Goal: Task Accomplishment & Management: Manage account settings

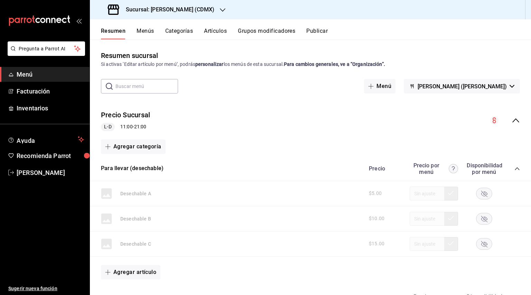
scroll to position [131, 0]
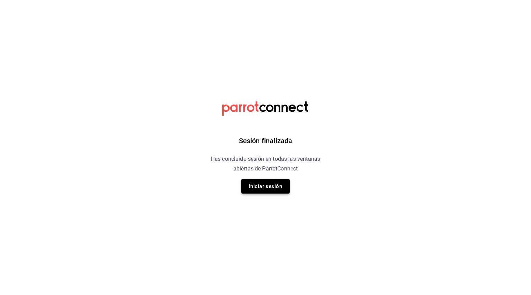
click at [268, 185] on button "Iniciar sesión" at bounding box center [265, 186] width 48 height 15
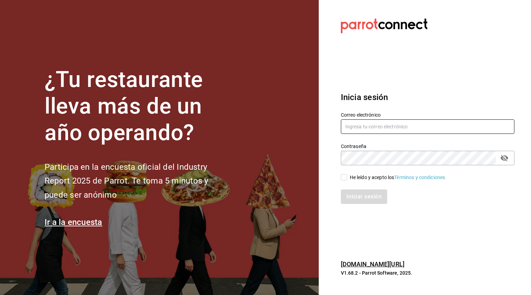
click at [434, 125] on input "text" at bounding box center [427, 127] width 173 height 15
type input "a"
type input "[EMAIL_ADDRESS][DOMAIN_NAME]"
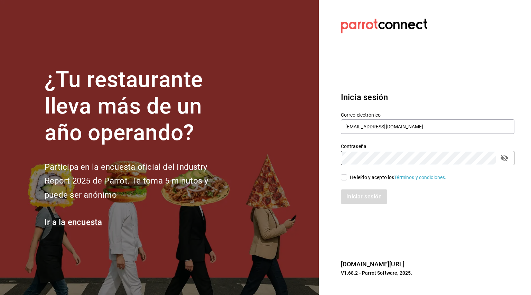
click at [341, 180] on input "He leído y acepto los Términos y condiciones." at bounding box center [344, 177] width 6 height 6
checkbox input "true"
click at [360, 201] on button "Iniciar sesión" at bounding box center [364, 197] width 47 height 15
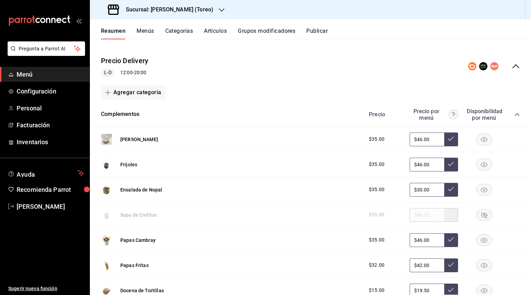
scroll to position [52, 0]
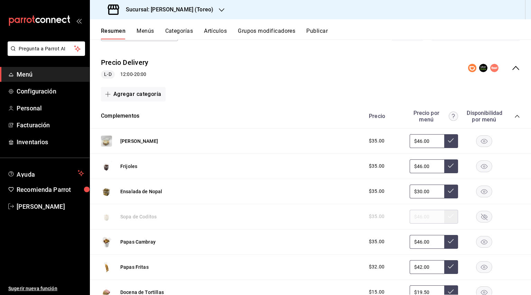
click at [219, 13] on div at bounding box center [222, 9] width 6 height 7
click at [168, 40] on div "[PERSON_NAME] (CDMX)" at bounding box center [142, 46] width 104 height 16
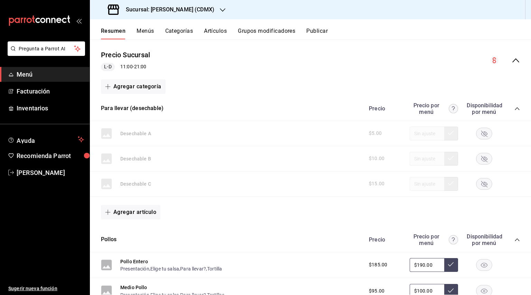
scroll to position [0, 0]
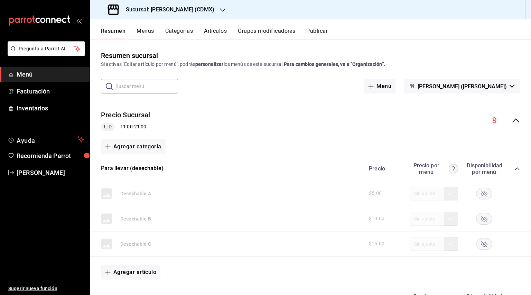
click at [141, 38] on button "Menús" at bounding box center [144, 34] width 17 height 12
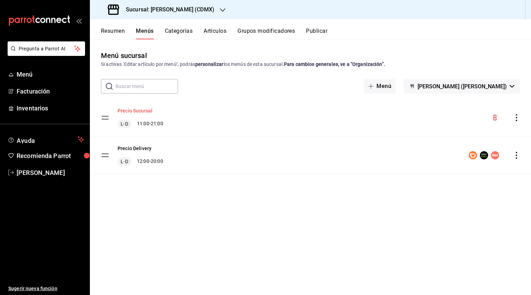
click at [143, 111] on button "Precio Sucursal" at bounding box center [134, 110] width 35 height 7
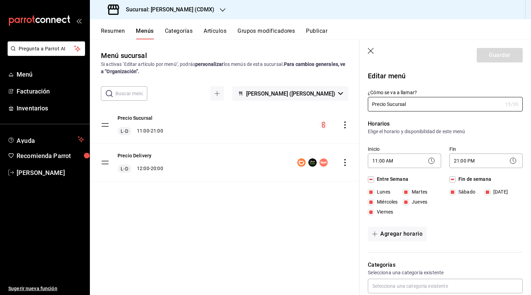
click at [371, 50] on icon "button" at bounding box center [370, 51] width 7 height 7
checkbox input "false"
type input "1755647849852"
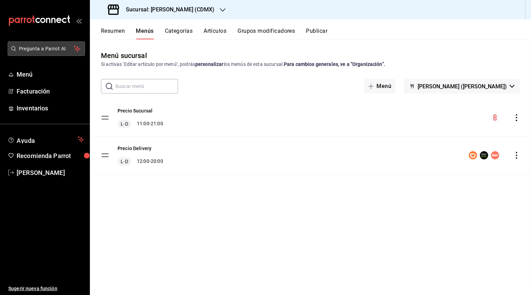
checkbox input "false"
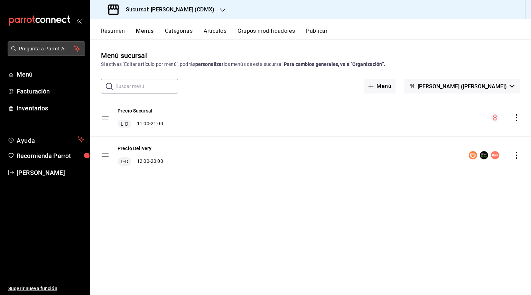
checkbox input "false"
click at [36, 79] on link "Menú" at bounding box center [44, 74] width 89 height 15
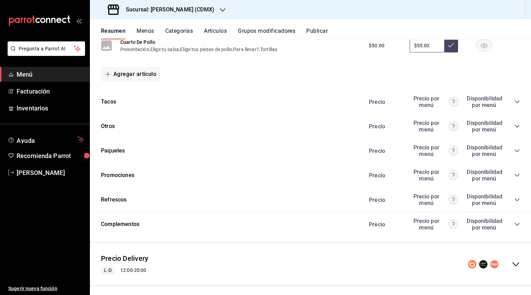
scroll to position [336, 0]
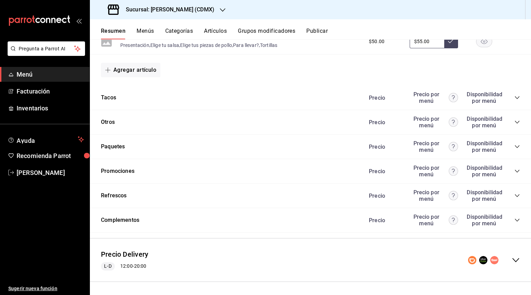
click at [519, 146] on icon "collapse-category-row" at bounding box center [517, 147] width 6 height 6
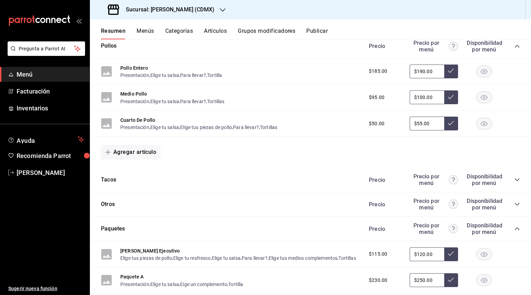
scroll to position [228, 0]
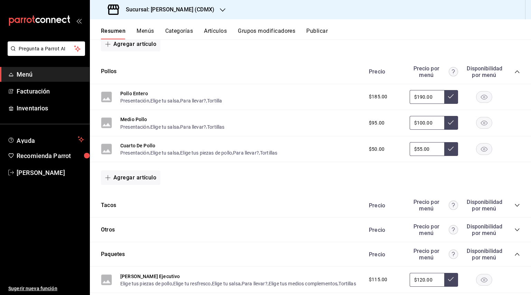
click at [517, 70] on icon "collapse-category-row" at bounding box center [516, 71] width 4 height 3
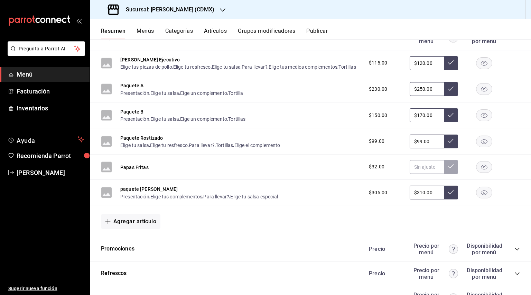
scroll to position [337, 0]
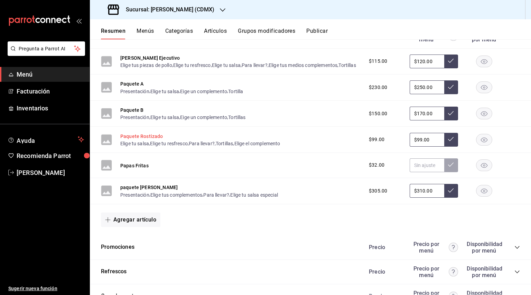
click at [142, 140] on button "Paquete Rostizado" at bounding box center [141, 136] width 43 height 7
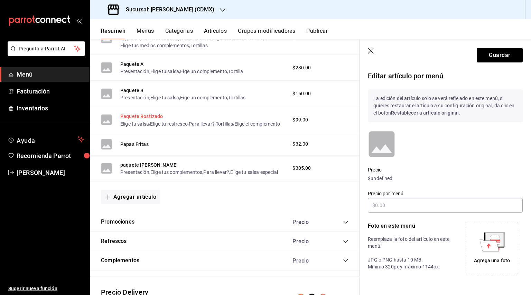
scroll to position [305, 0]
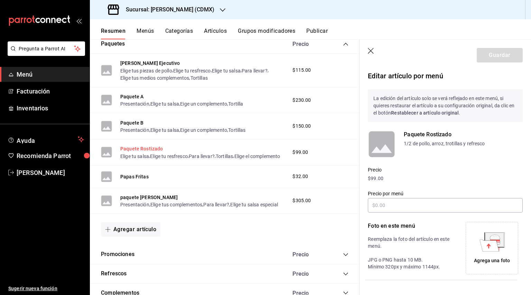
type input "$99.00"
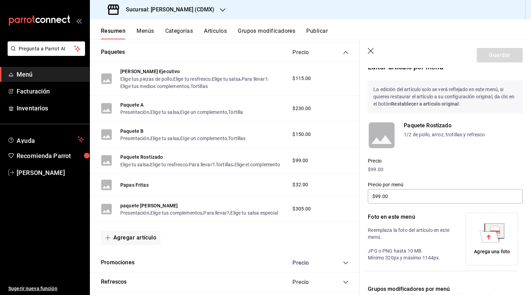
scroll to position [0, 0]
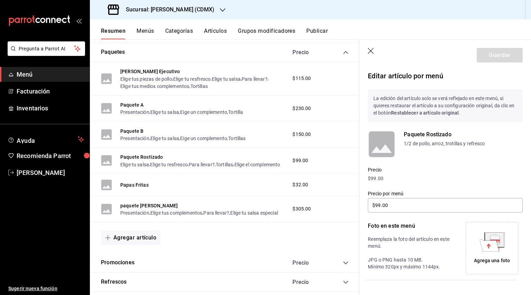
click at [408, 144] on p "1/2 de pollo, arroz, trotillas y refresco" at bounding box center [462, 143] width 119 height 7
click at [336, 105] on div "$230.00" at bounding box center [316, 108] width 63 height 7
click at [370, 53] on icon "button" at bounding box center [370, 51] width 7 height 7
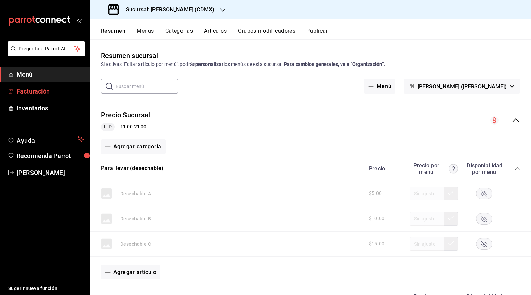
click at [52, 85] on link "Facturación" at bounding box center [44, 91] width 89 height 15
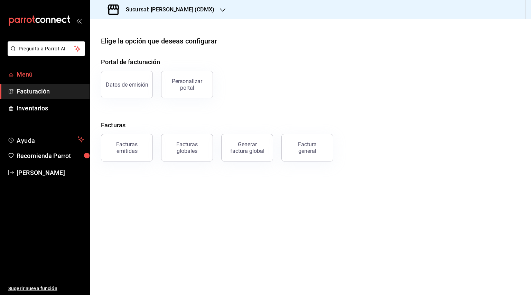
click at [53, 79] on link "Menú" at bounding box center [44, 74] width 89 height 15
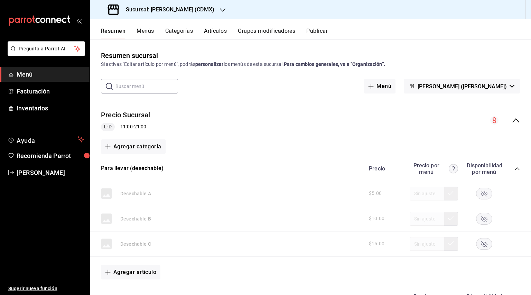
click at [515, 26] on div "Resumen Menús Categorías Artículos Grupos modificadores Publicar" at bounding box center [310, 29] width 441 height 20
click at [152, 32] on button "Menús" at bounding box center [144, 34] width 17 height 12
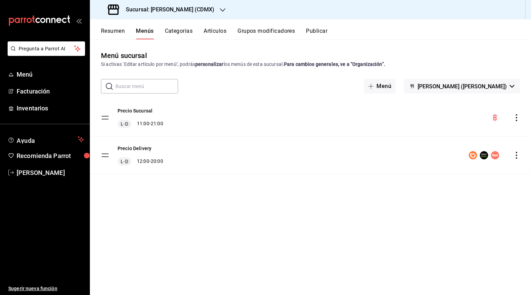
click at [474, 30] on div "Resumen Menús Categorías Artículos Grupos modificadores Publicar" at bounding box center [316, 34] width 430 height 12
click at [367, 67] on div "Si activas ‘Editar artículo por menú’, podrás personalizar los menús de esta su…" at bounding box center [310, 64] width 419 height 7
click at [410, 31] on div "Resumen Menús Categorías Artículos Grupos modificadores Publicar" at bounding box center [316, 34] width 430 height 12
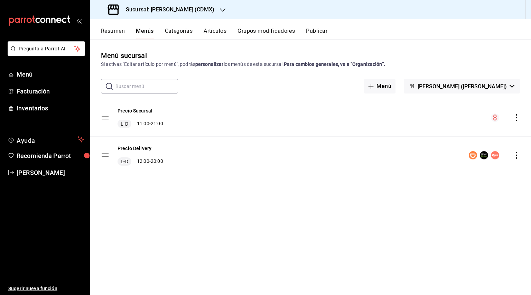
click at [80, 20] on icon "open_drawer_menu" at bounding box center [79, 21] width 6 height 6
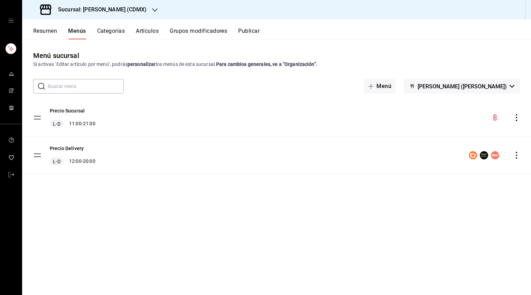
click at [416, 25] on div "Resumen Menús Categorías Artículos Grupos modificadores Publicar" at bounding box center [276, 29] width 508 height 20
click at [526, 6] on div "Sucursal: [PERSON_NAME] (CDMX)" at bounding box center [276, 9] width 508 height 19
click at [529, 7] on div "Sucursal: [PERSON_NAME] (CDMX)" at bounding box center [276, 9] width 508 height 19
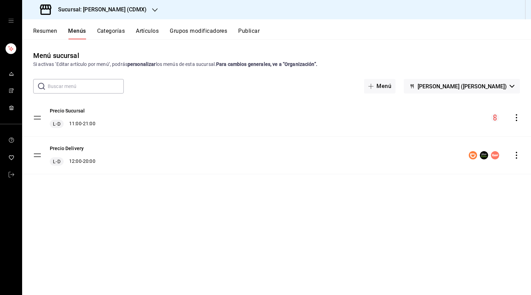
click at [10, 20] on icon "open drawer" at bounding box center [11, 21] width 6 height 6
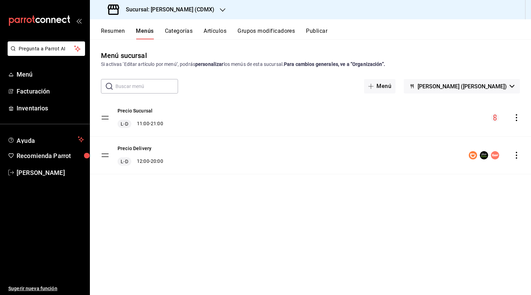
click at [522, 25] on div "Resumen Menús Categorías Artículos Grupos modificadores Publicar" at bounding box center [310, 29] width 441 height 20
click at [220, 11] on icon "button" at bounding box center [223, 9] width 6 height 3
click at [157, 42] on div "[PERSON_NAME] (CDMX)" at bounding box center [141, 45] width 93 height 7
click at [349, 65] on strong "Para cambios generales, ve a “Organización”." at bounding box center [334, 64] width 101 height 6
click at [385, 42] on div "Menú sucursal Si activas ‘Editar artículo por menú’, podrás personalizar los me…" at bounding box center [310, 167] width 441 height 256
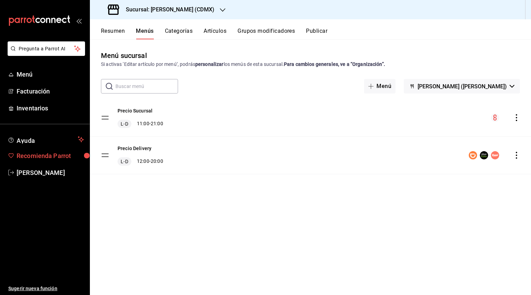
click at [63, 158] on span "Recomienda Parrot" at bounding box center [50, 155] width 67 height 9
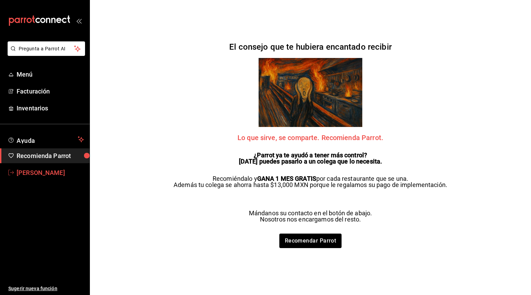
click at [53, 171] on span "[PERSON_NAME]" at bounding box center [50, 172] width 67 height 9
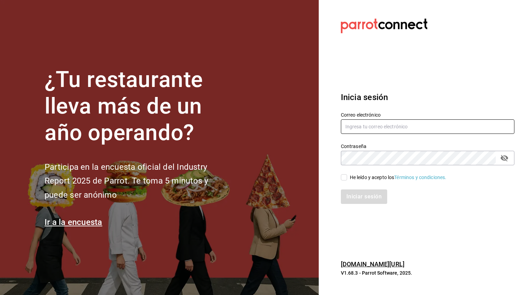
click at [439, 131] on input "text" at bounding box center [427, 127] width 173 height 15
type input "auxadmin@gbasl.com"
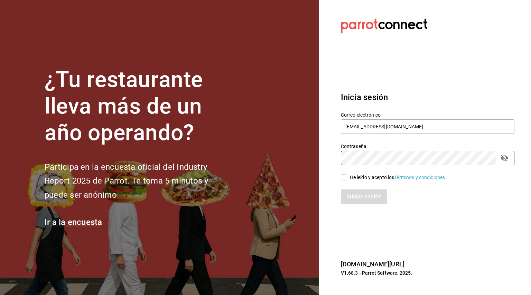
click at [344, 179] on input "He leído y acepto los Términos y condiciones." at bounding box center [344, 177] width 6 height 6
checkbox input "true"
click at [366, 197] on button "Iniciar sesión" at bounding box center [364, 197] width 47 height 15
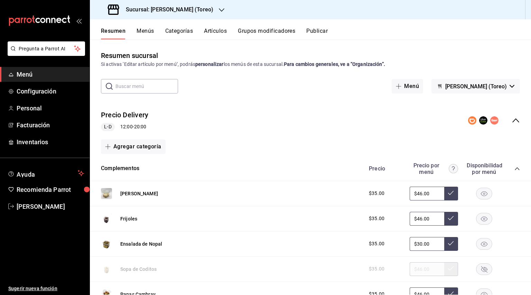
click at [219, 9] on icon "button" at bounding box center [222, 9] width 6 height 3
click at [152, 46] on div "[PERSON_NAME] (CDMX)" at bounding box center [141, 45] width 93 height 7
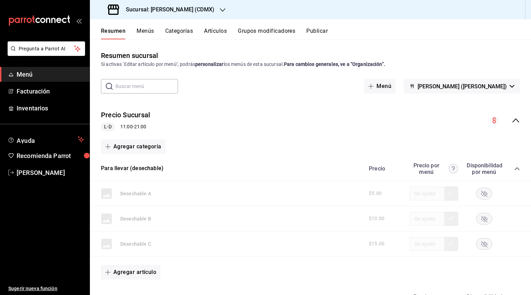
click at [503, 23] on div "Resumen Menús Categorías Artículos Grupos modificadores Publicar" at bounding box center [310, 29] width 441 height 20
click at [195, 22] on div "Resumen Menús Categorías Artículos Grupos modificadores Publicar" at bounding box center [310, 29] width 441 height 20
click at [506, 32] on div "Resumen Menús Categorías Artículos Grupos modificadores Publicar" at bounding box center [316, 34] width 430 height 12
click at [509, 23] on div "Resumen Menús Categorías Artículos Grupos modificadores Publicar" at bounding box center [310, 29] width 441 height 20
click at [511, 30] on div "Resumen Menús Categorías Artículos Grupos modificadores Publicar" at bounding box center [316, 34] width 430 height 12
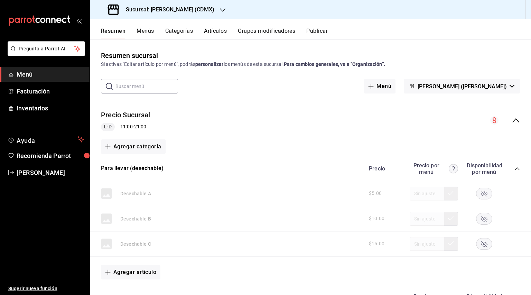
click at [511, 30] on div "Resumen Menús Categorías Artículos Grupos modificadores Publicar" at bounding box center [316, 34] width 430 height 12
click at [510, 26] on div "Resumen Menús Categorías Artículos Grupos modificadores Publicar" at bounding box center [310, 29] width 441 height 20
click at [528, 12] on div "Sucursal: [PERSON_NAME] (CDMX)" at bounding box center [310, 9] width 441 height 19
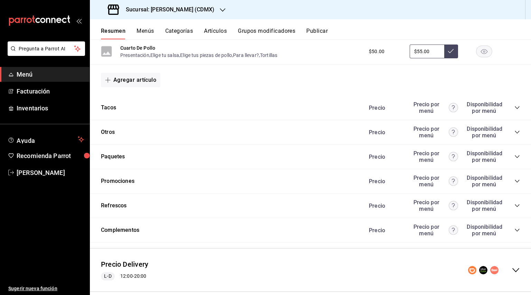
scroll to position [336, 0]
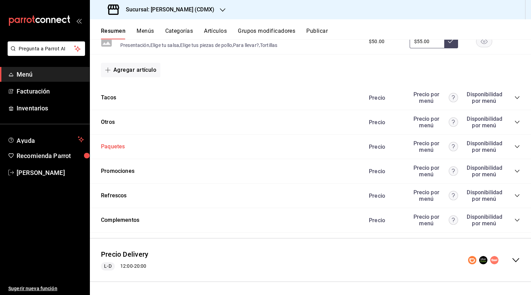
click at [116, 148] on button "Paquetes" at bounding box center [113, 147] width 24 height 8
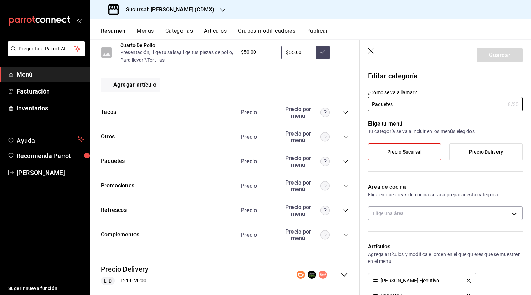
click at [369, 53] on icon "button" at bounding box center [370, 51] width 7 height 7
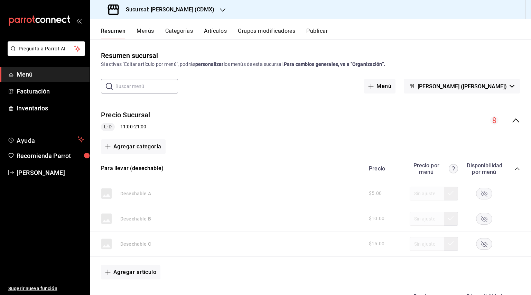
click at [517, 125] on div "Precio Sucursal L-D 11:00 - 21:00" at bounding box center [310, 121] width 441 height 32
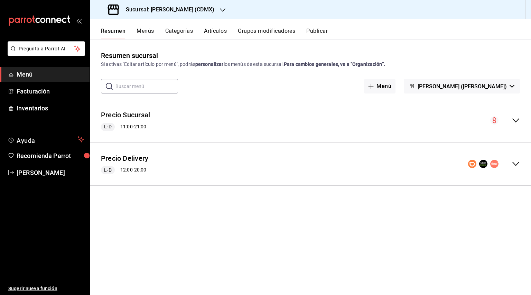
click at [524, 118] on div "Precio Sucursal L-D 11:00 - 21:00" at bounding box center [310, 121] width 441 height 32
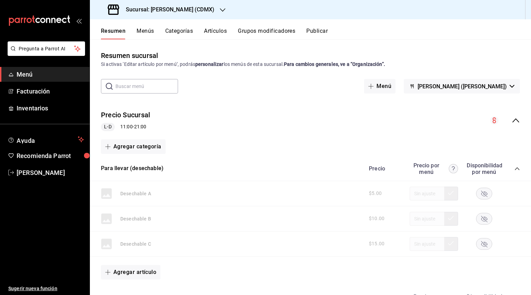
click at [517, 160] on div "Para llevar (desechable) Precio Precio por menú Disponibilidad por menú" at bounding box center [310, 169] width 441 height 25
click at [516, 169] on icon "collapse-category-row" at bounding box center [517, 169] width 6 height 6
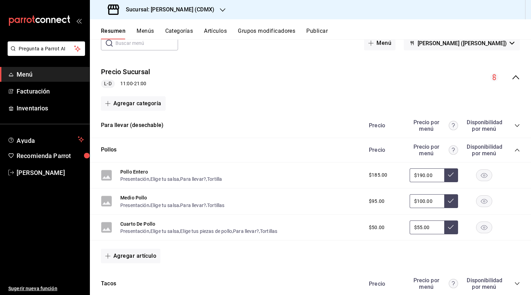
scroll to position [56, 0]
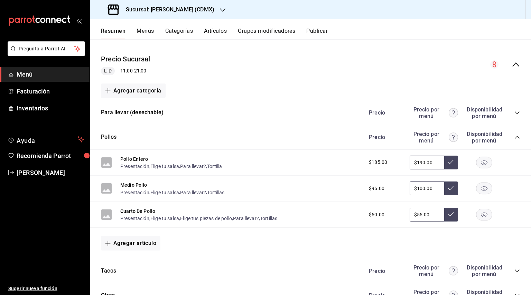
click at [516, 139] on icon "collapse-category-row" at bounding box center [517, 138] width 6 height 6
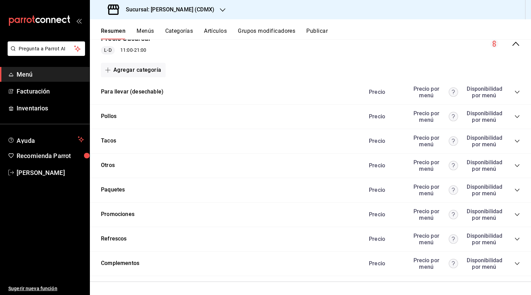
scroll to position [82, 0]
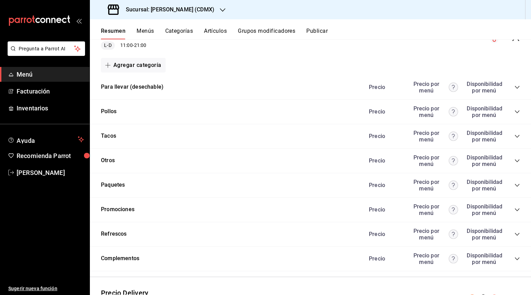
click at [519, 185] on icon "collapse-category-row" at bounding box center [517, 186] width 6 height 6
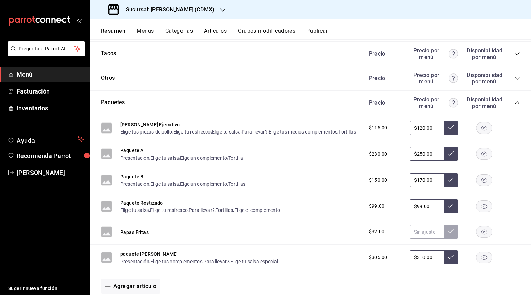
scroll to position [164, 0]
